Goal: Information Seeking & Learning: Find specific fact

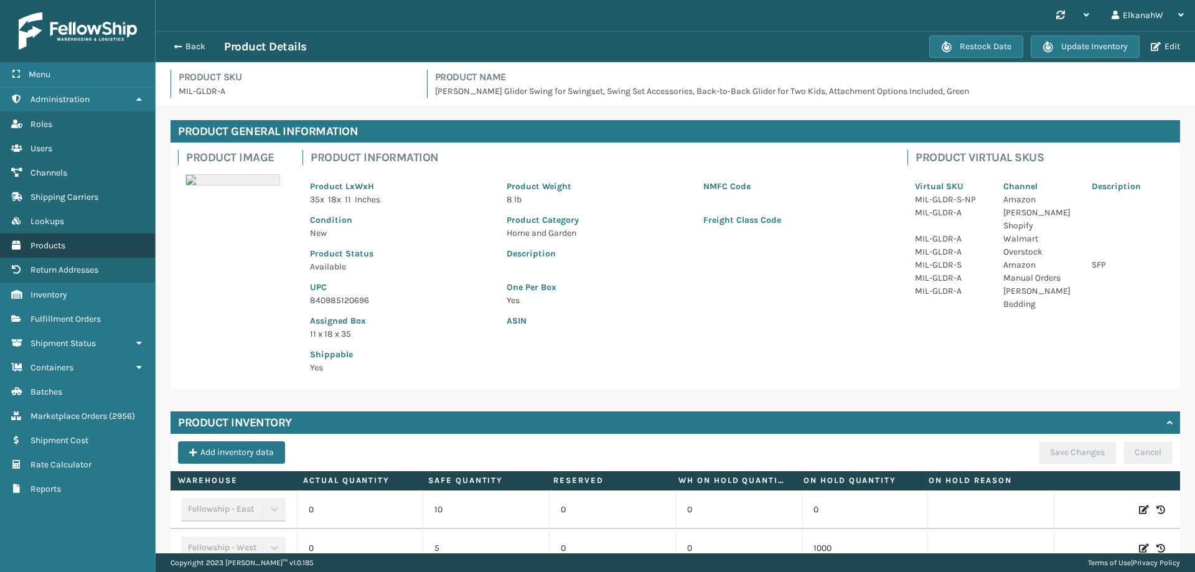
click at [48, 243] on span "Products" at bounding box center [48, 245] width 35 height 11
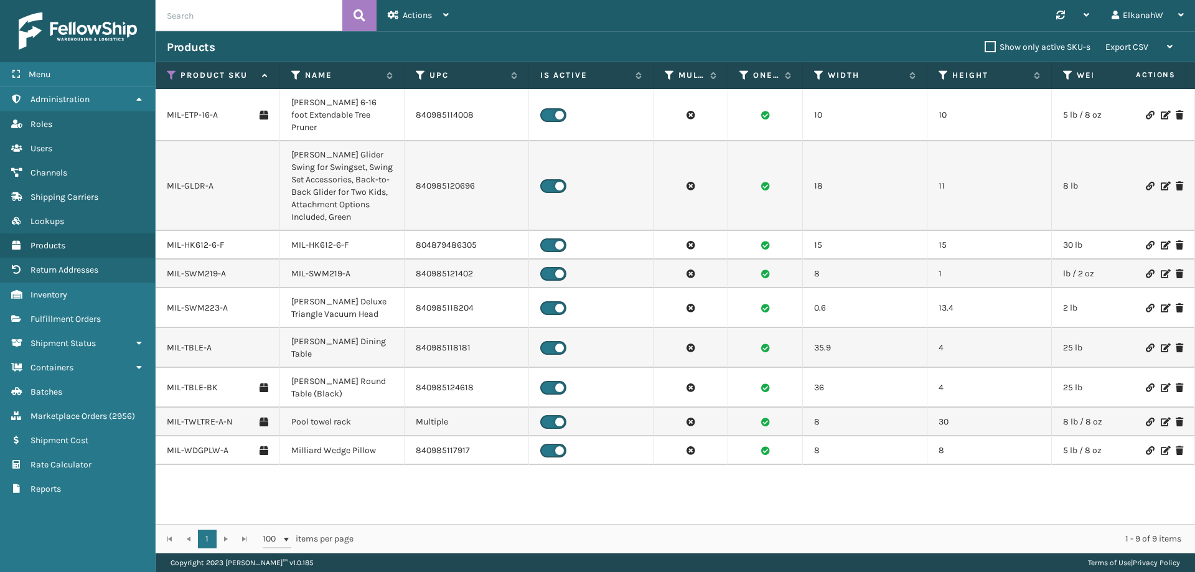
drag, startPoint x: 206, startPoint y: 27, endPoint x: 168, endPoint y: 22, distance: 38.4
click at [168, 22] on input "text" at bounding box center [249, 15] width 187 height 31
paste input "MIL-SWM176-B"
type input "MIL-SWM176-B"
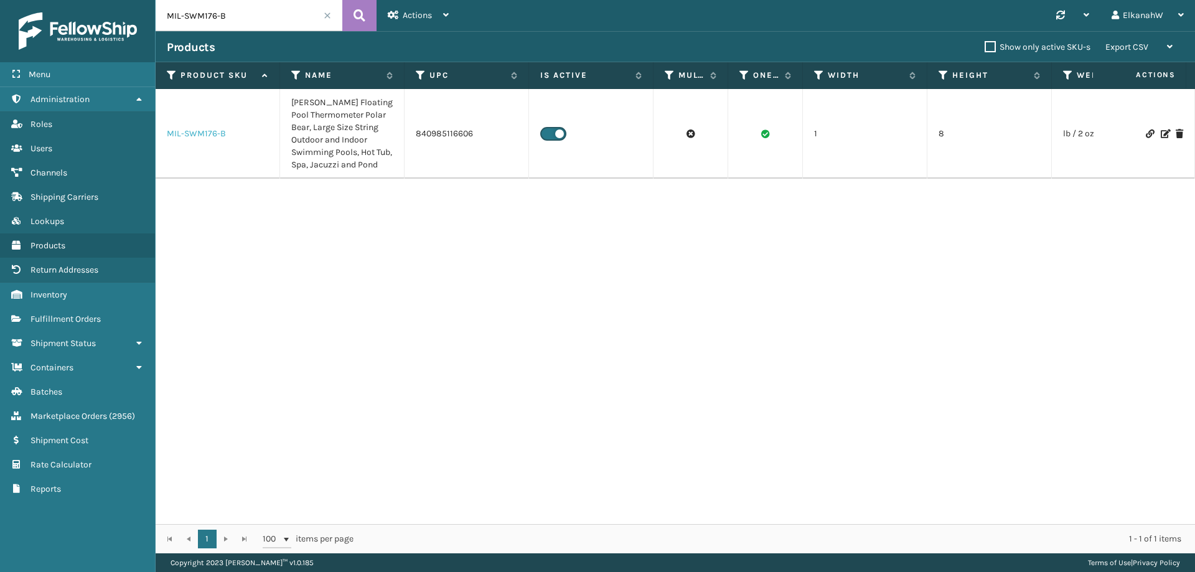
click at [213, 132] on link "MIL-SWM176-B" at bounding box center [196, 134] width 59 height 12
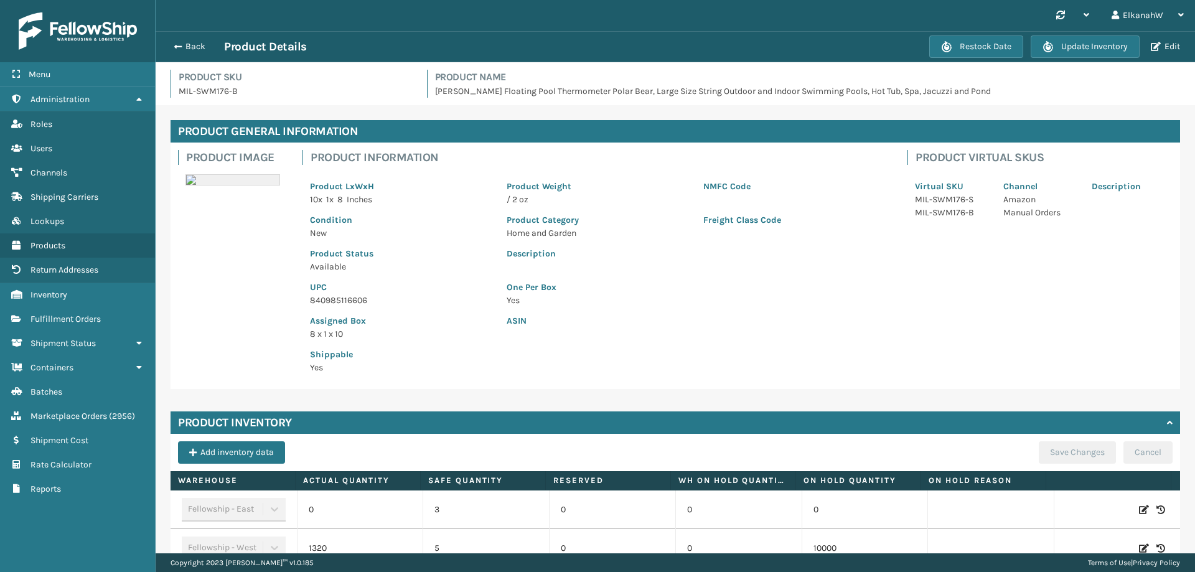
scroll to position [153, 0]
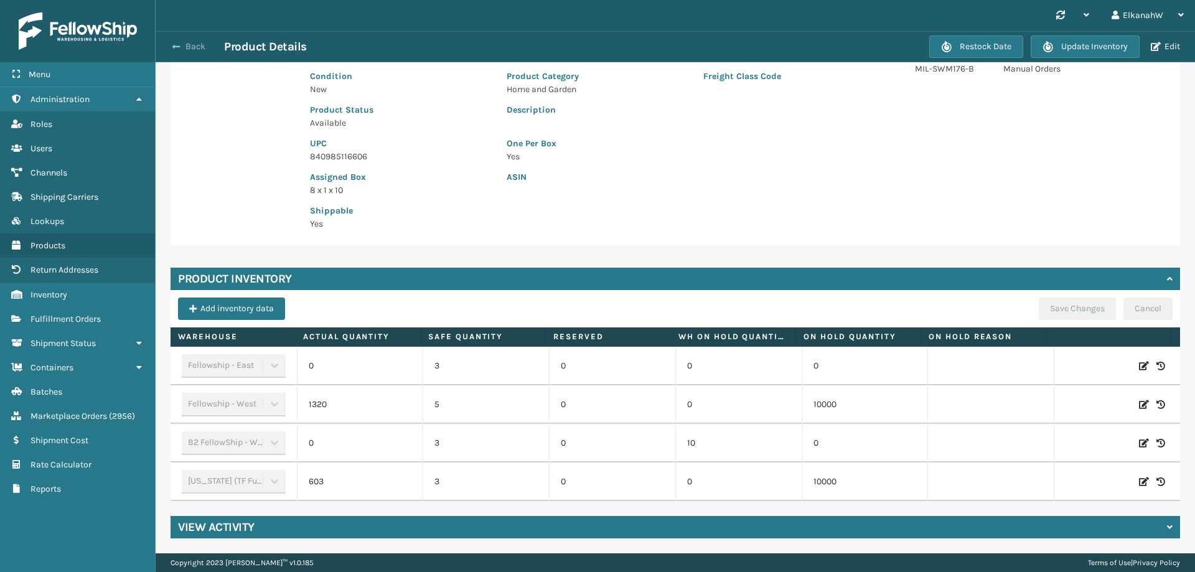
click at [199, 43] on button "Back" at bounding box center [195, 46] width 57 height 11
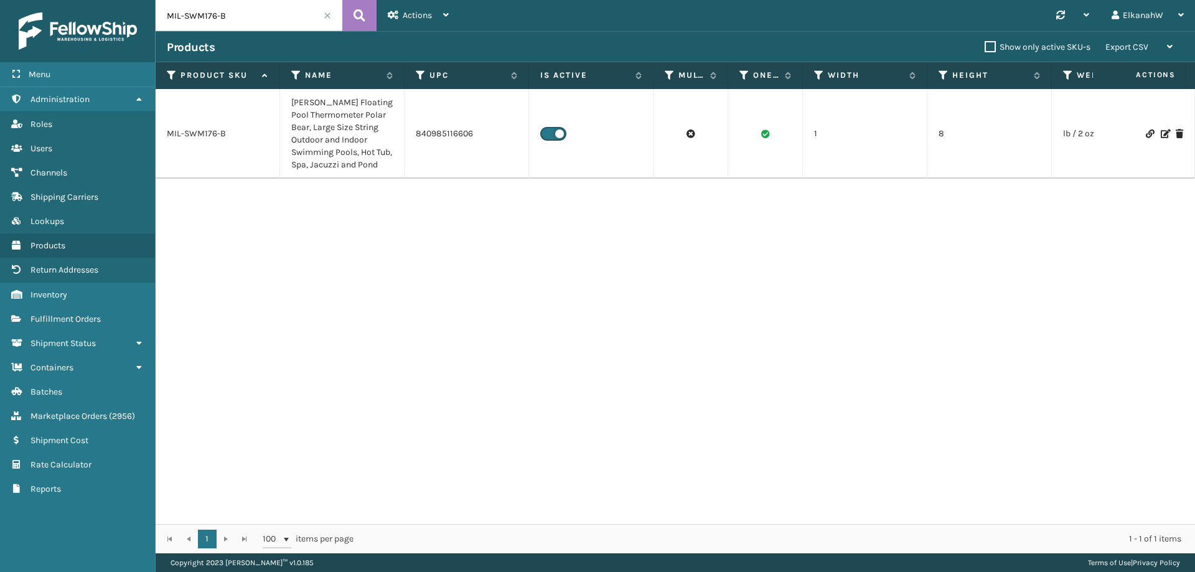
drag, startPoint x: 230, startPoint y: 13, endPoint x: 165, endPoint y: 22, distance: 66.0
click at [165, 22] on input "MIL-SWM176-B" at bounding box center [249, 15] width 187 height 31
paste input "219-A"
type input "MIL-SWM219-A"
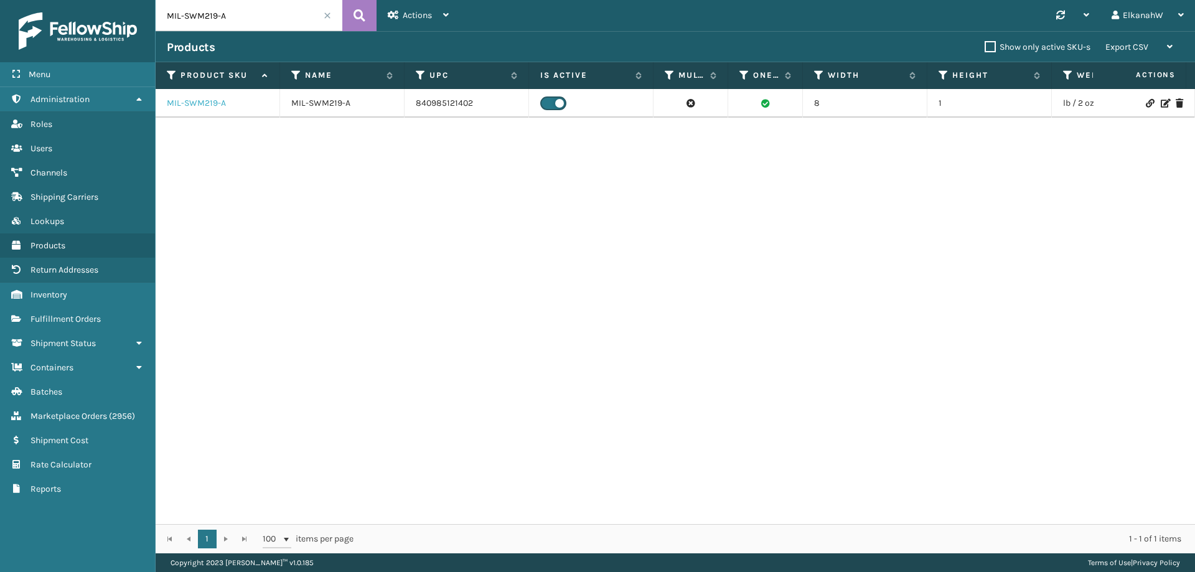
click at [202, 101] on link "MIL-SWM219-A" at bounding box center [196, 103] width 59 height 12
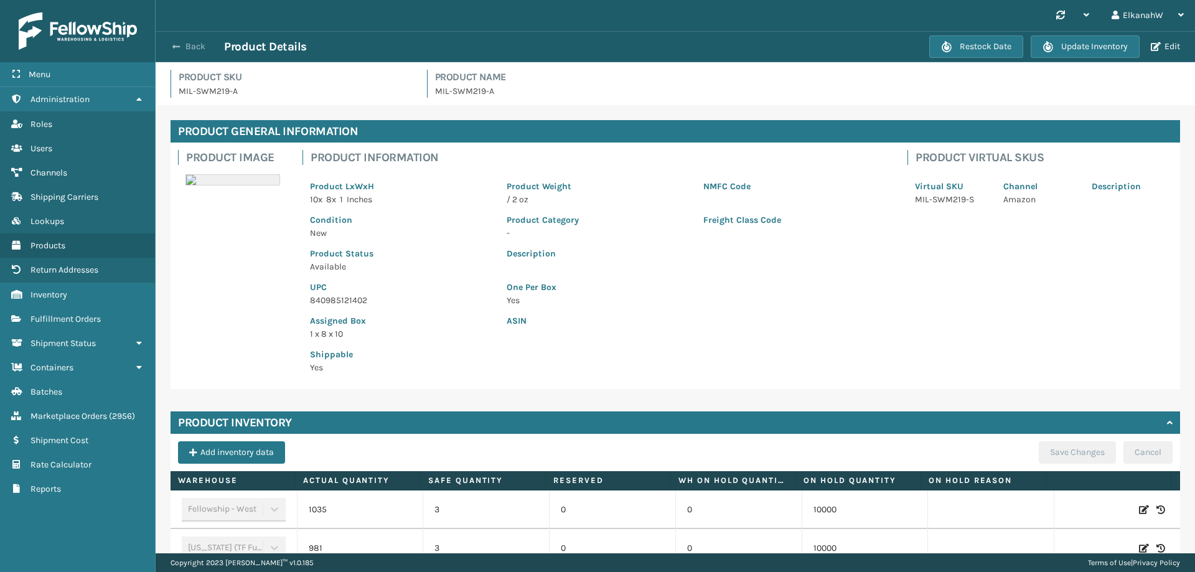
click at [184, 41] on button "Back" at bounding box center [195, 46] width 57 height 11
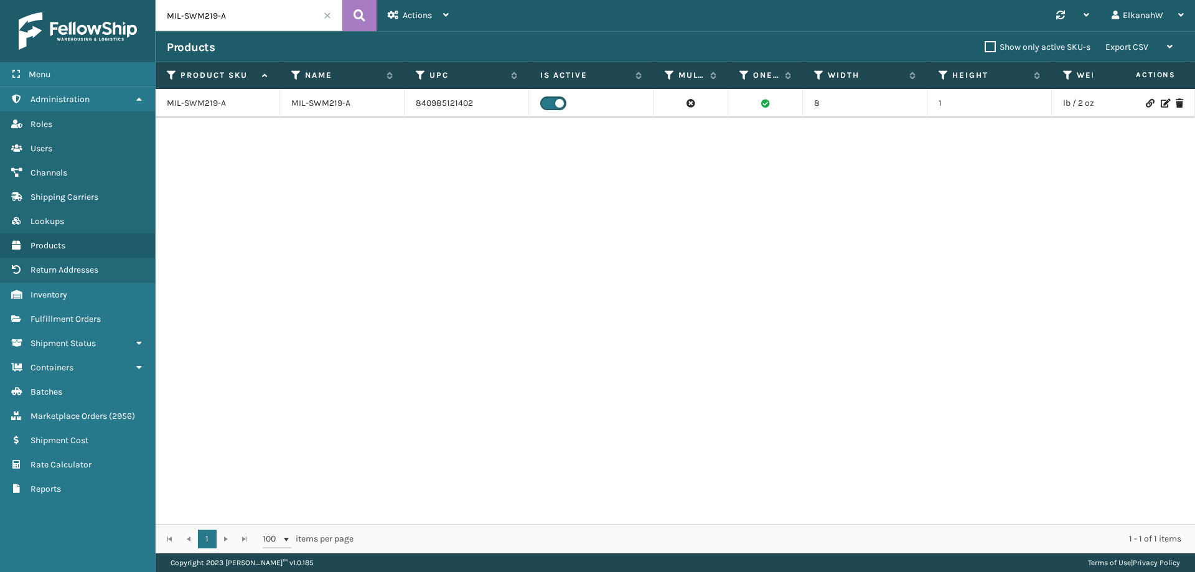
drag, startPoint x: 230, startPoint y: 17, endPoint x: 164, endPoint y: 20, distance: 65.4
click at [164, 20] on input "MIL-SWM219-A" at bounding box center [249, 15] width 187 height 31
paste input "178-B"
type input "MIL-SWM178-B"
click at [193, 102] on link "MIL-SWM178-B" at bounding box center [197, 103] width 60 height 12
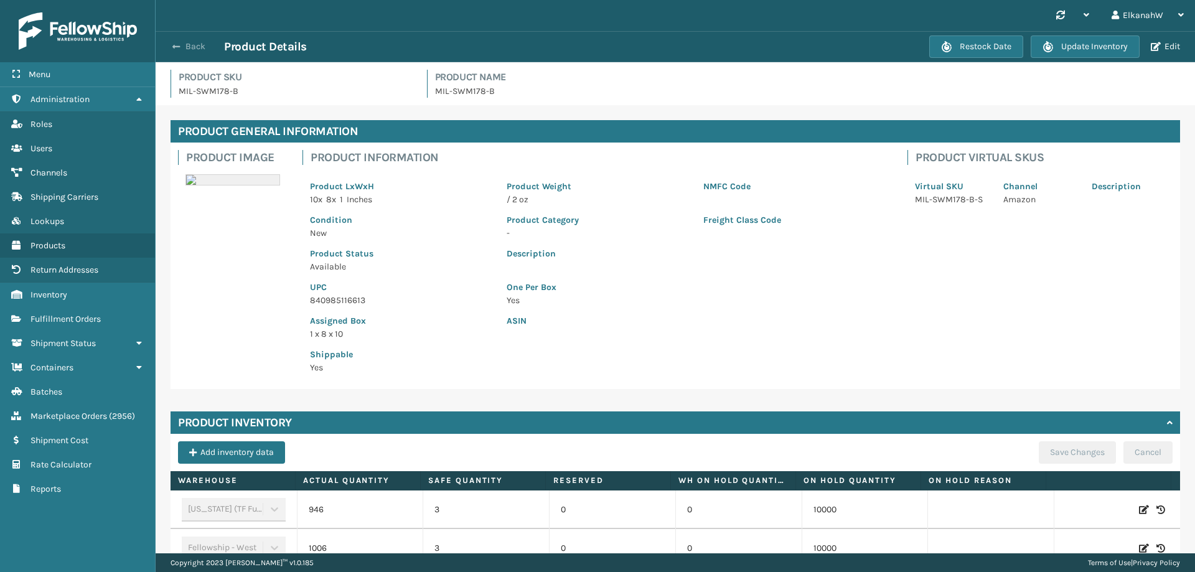
click at [195, 45] on button "Back" at bounding box center [195, 46] width 57 height 11
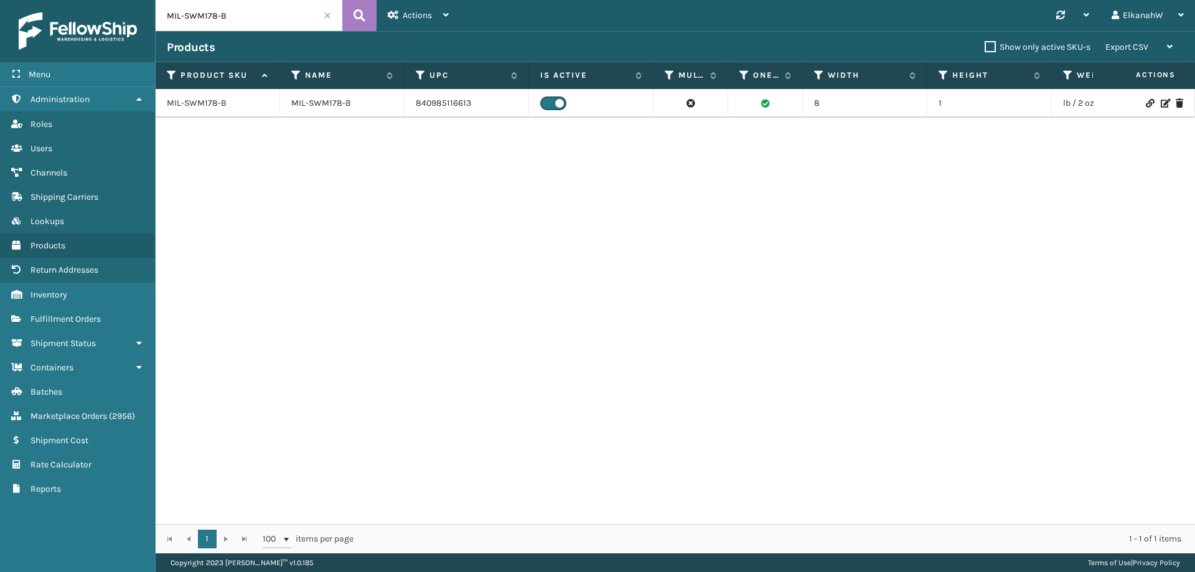
drag, startPoint x: 244, startPoint y: 12, endPoint x: 107, endPoint y: 25, distance: 137.5
click at [107, 0] on div "Menu Administration Roles Users Channels Shipping Carriers Lookups Products Ret…" at bounding box center [597, 0] width 1195 height 0
paste input "TPLW-2"
type input "MIL-TPLW-2"
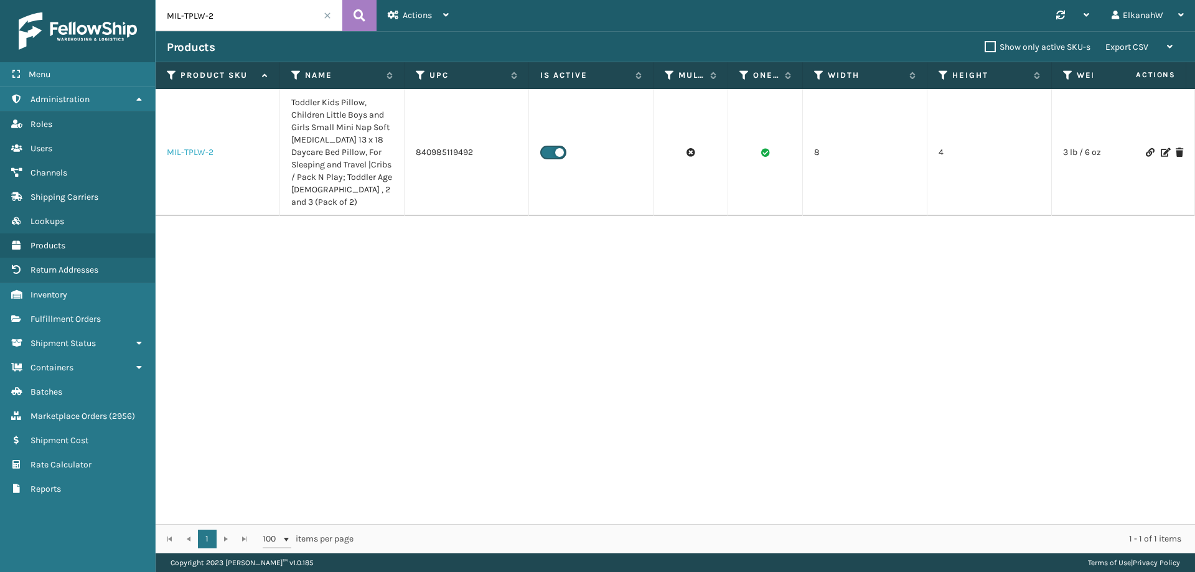
click at [192, 151] on link "MIL-TPLW-2" at bounding box center [190, 152] width 47 height 12
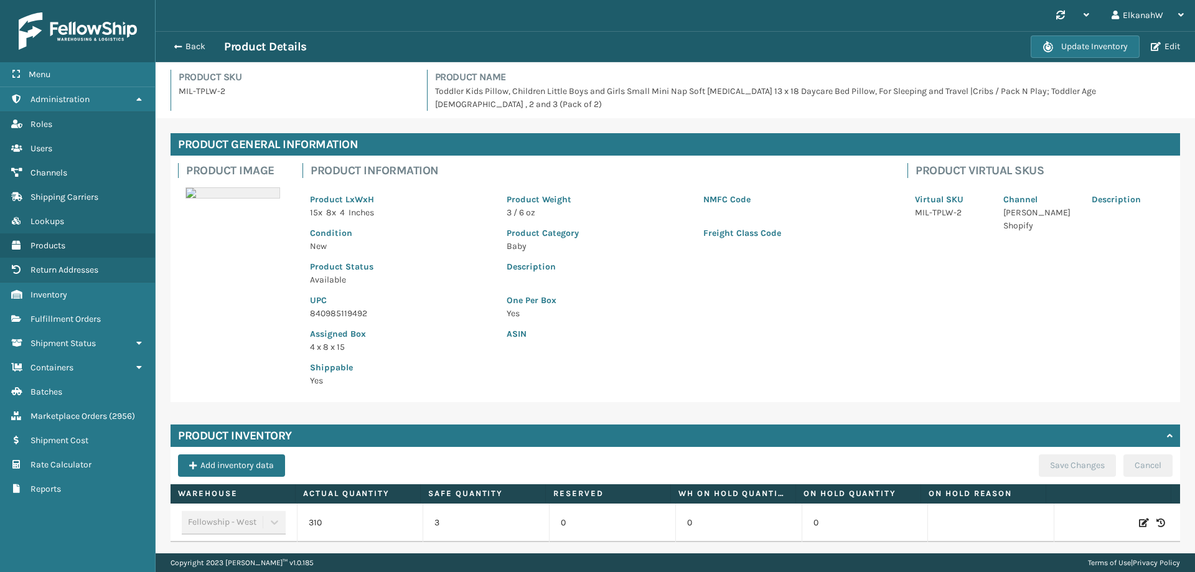
scroll to position [50, 0]
